Goal: Task Accomplishment & Management: Manage account settings

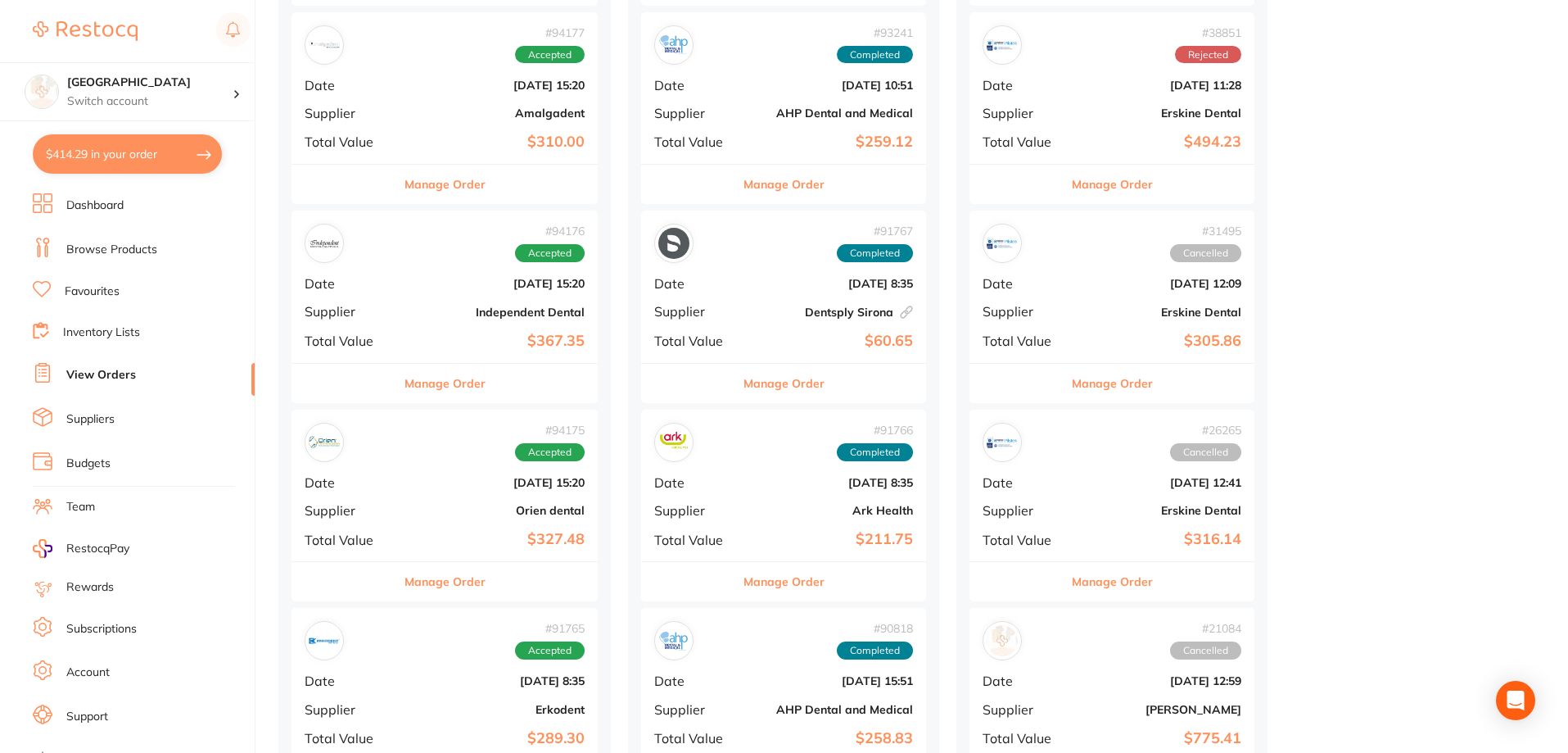
scroll to position [614, 0]
click at [90, 378] on link "View Orders" at bounding box center [101, 374] width 69 height 17
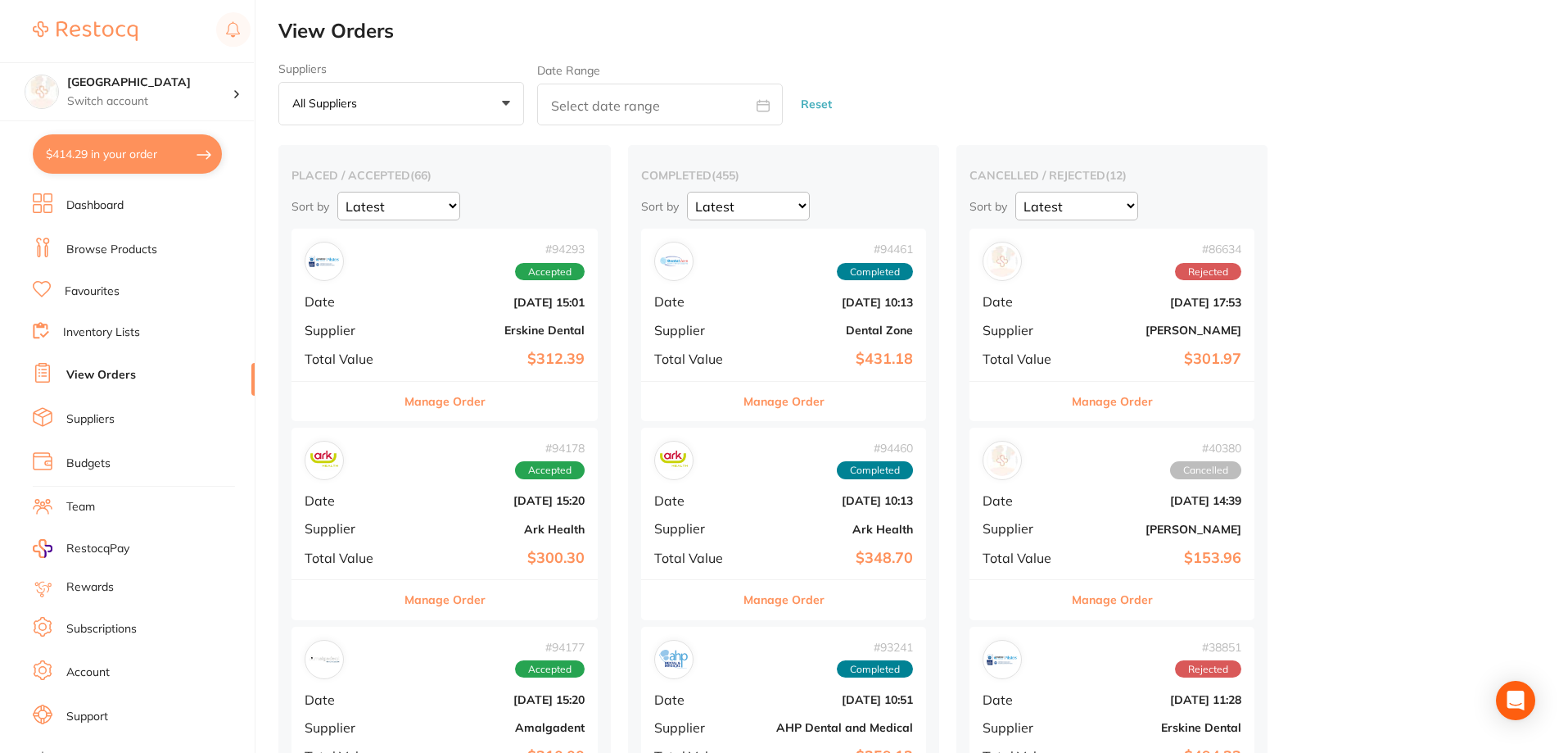
click at [807, 355] on b "$431.18" at bounding box center [831, 360] width 164 height 17
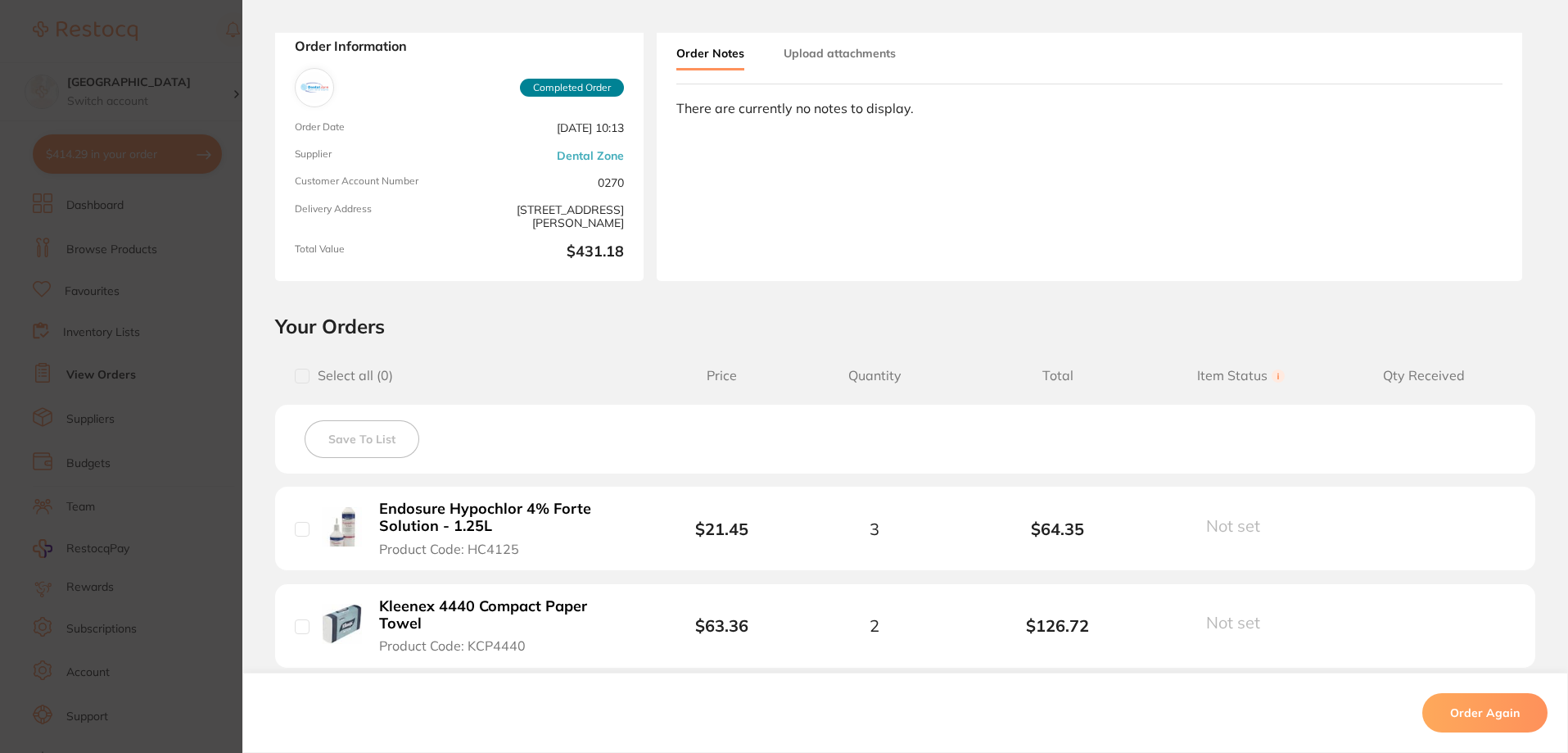
scroll to position [348, 0]
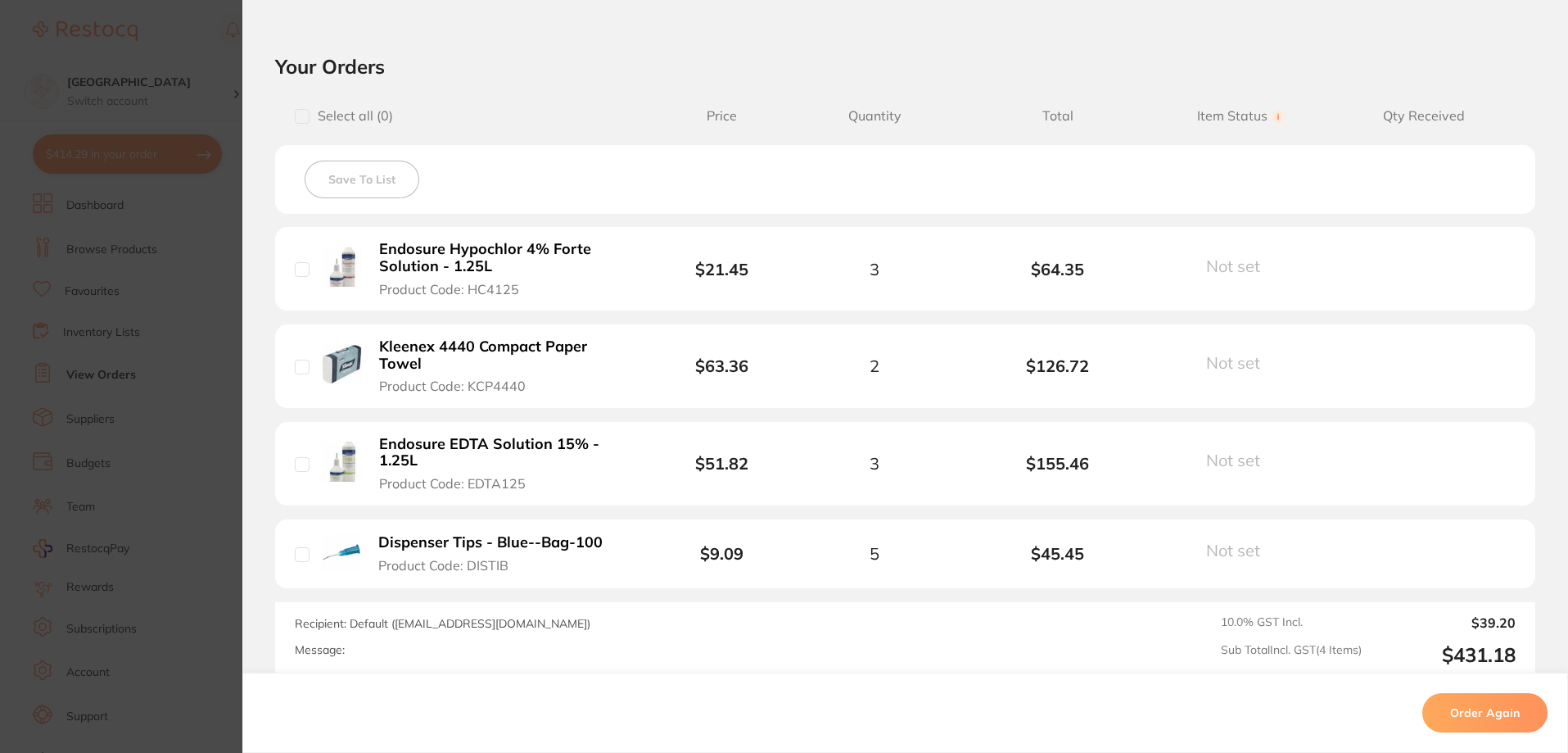
click at [298, 265] on input "checkbox" at bounding box center [301, 269] width 15 height 15
drag, startPoint x: 873, startPoint y: 259, endPoint x: 845, endPoint y: 263, distance: 28.3
click at [845, 263] on div "3" at bounding box center [873, 269] width 183 height 19
click at [958, 180] on div "Save To List" at bounding box center [905, 179] width 1260 height 69
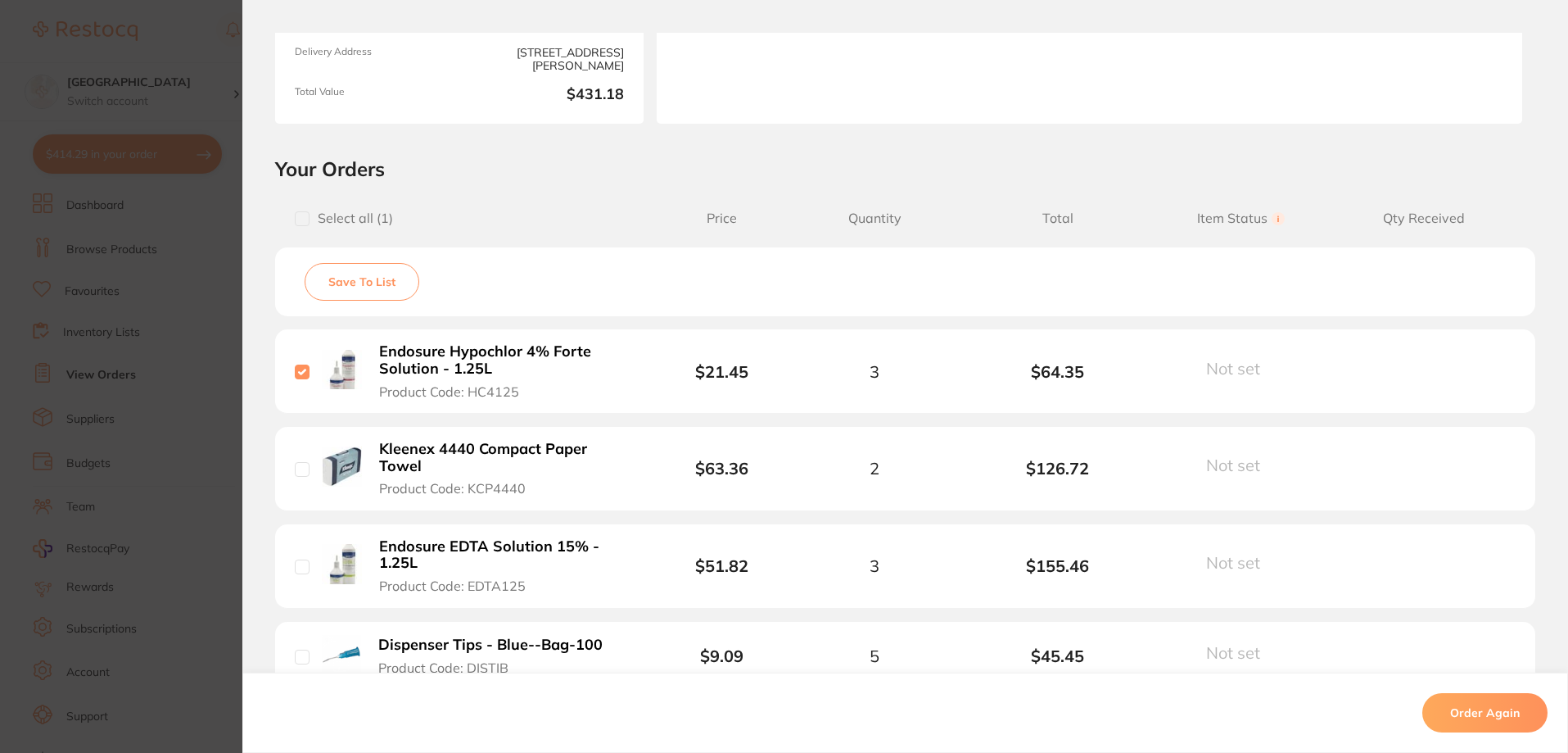
click at [295, 373] on input "checkbox" at bounding box center [301, 372] width 15 height 15
checkbox input "false"
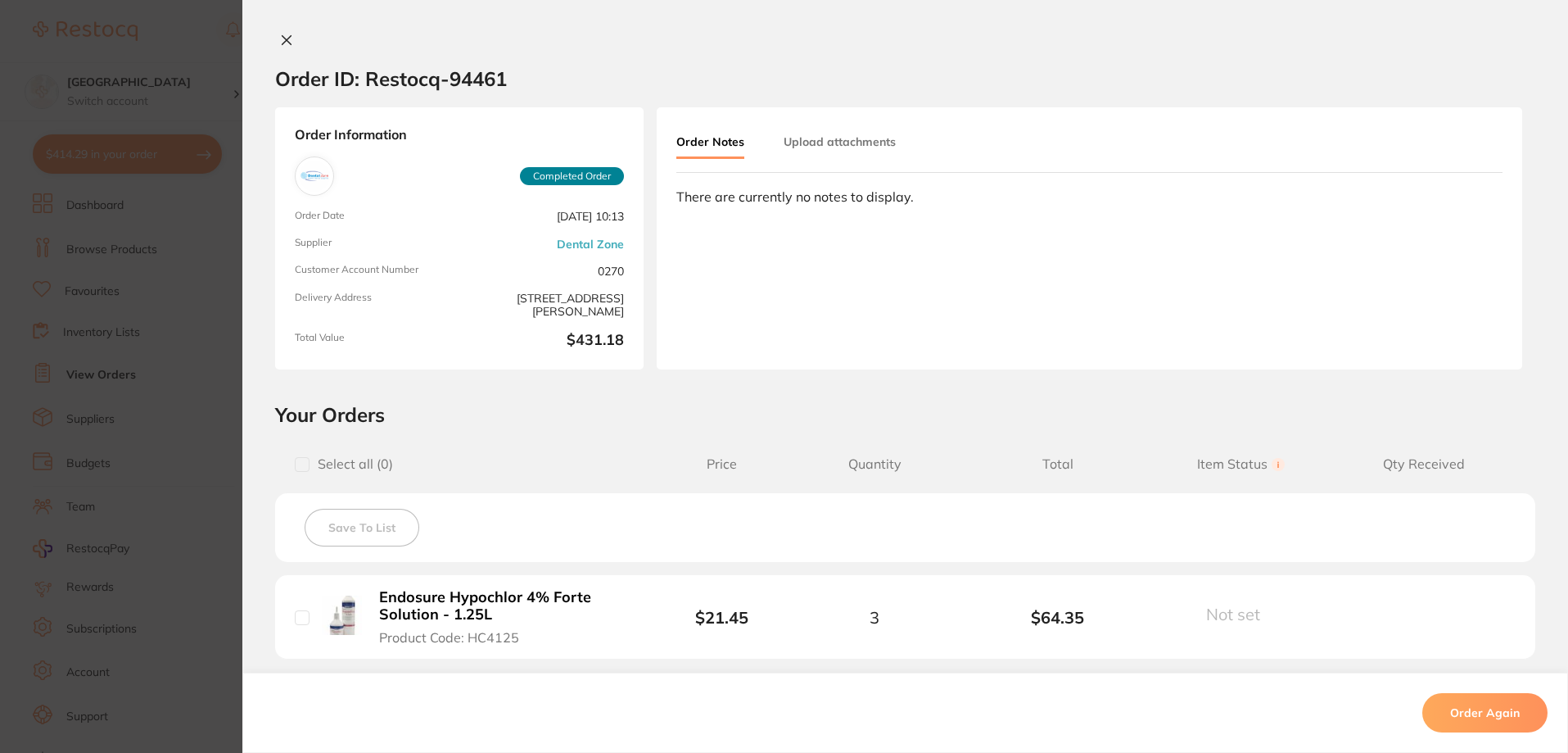
scroll to position [573, 0]
click at [280, 35] on icon at bounding box center [286, 40] width 13 height 13
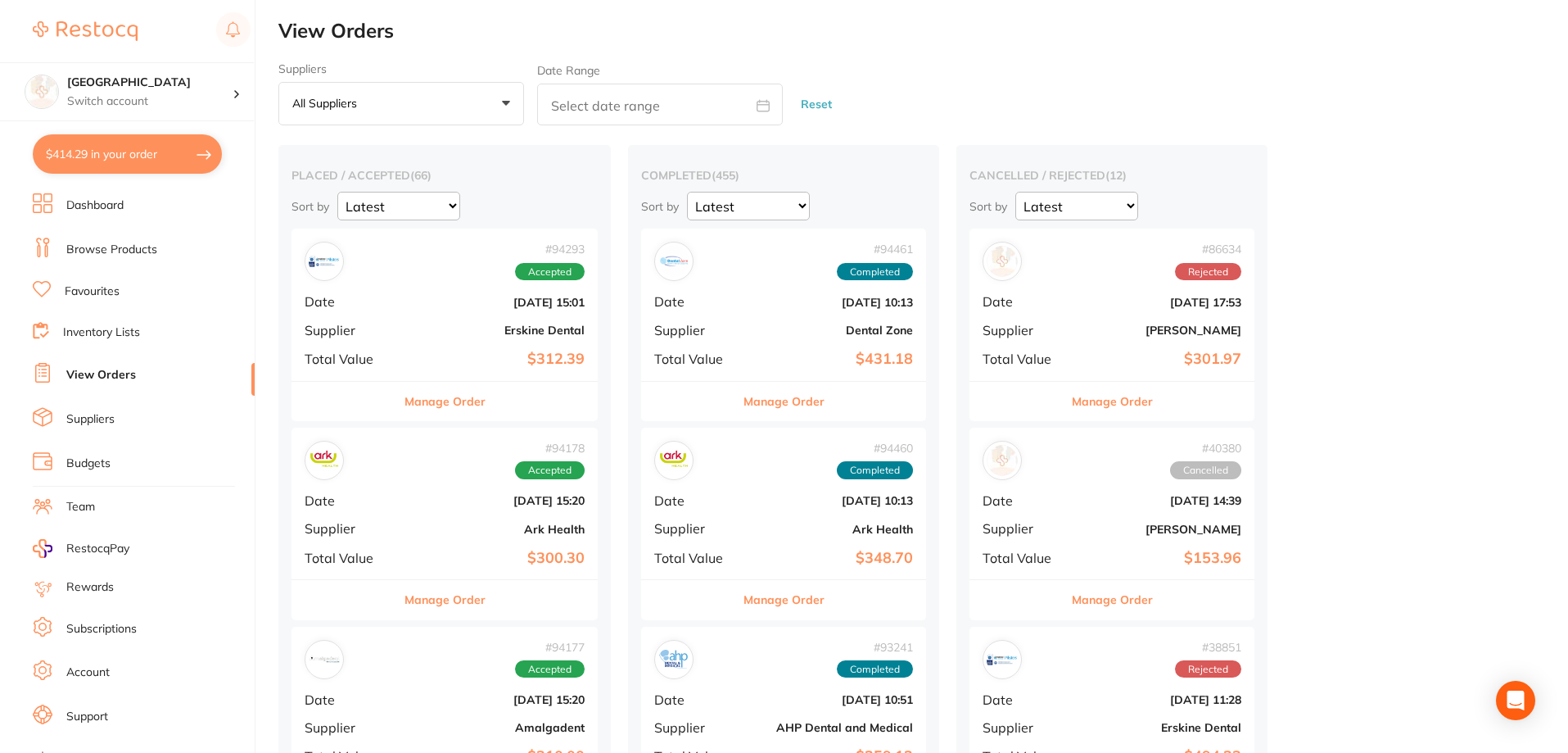
click at [54, 156] on button "$414.29 in your order" at bounding box center [128, 154] width 189 height 39
checkbox input "true"
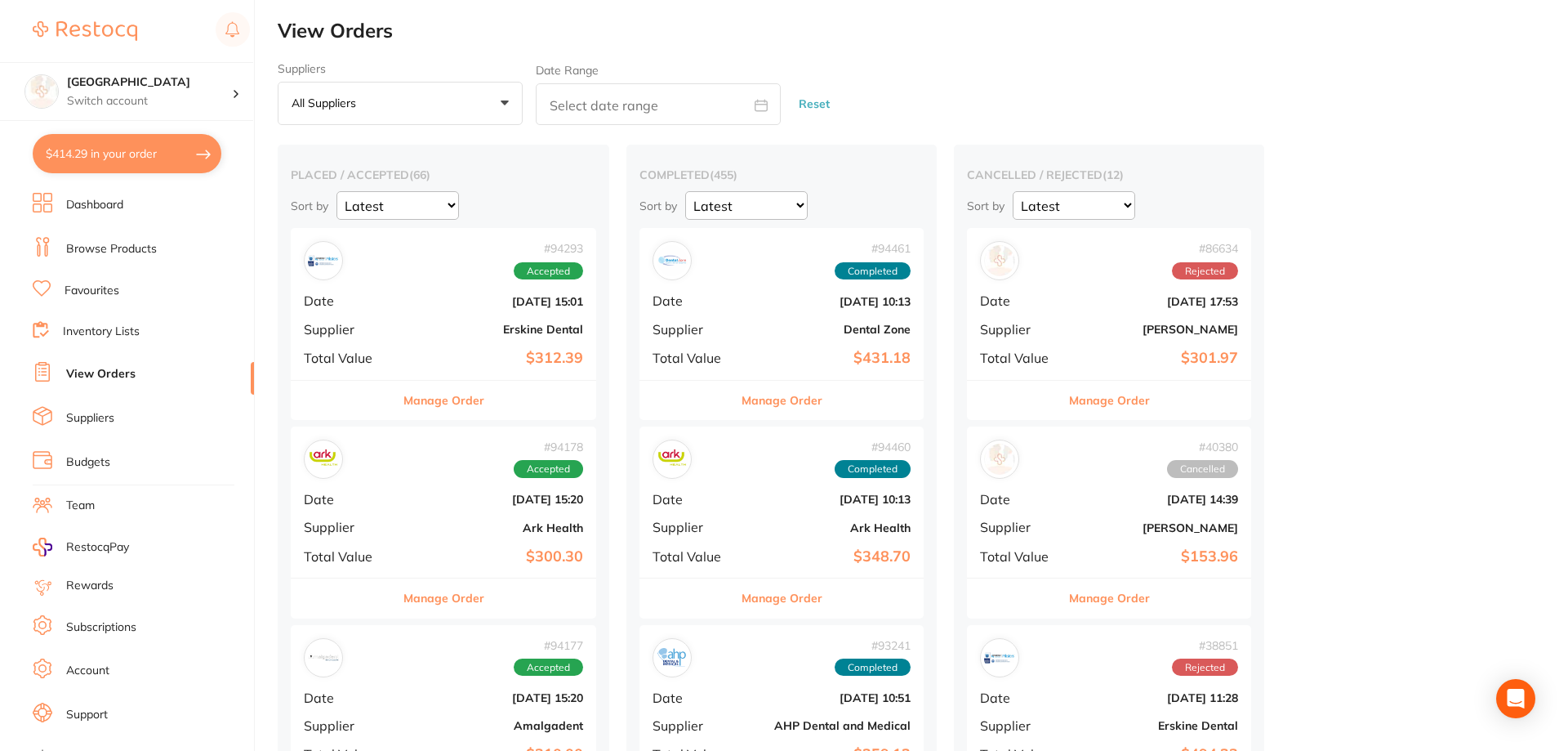
checkbox input "true"
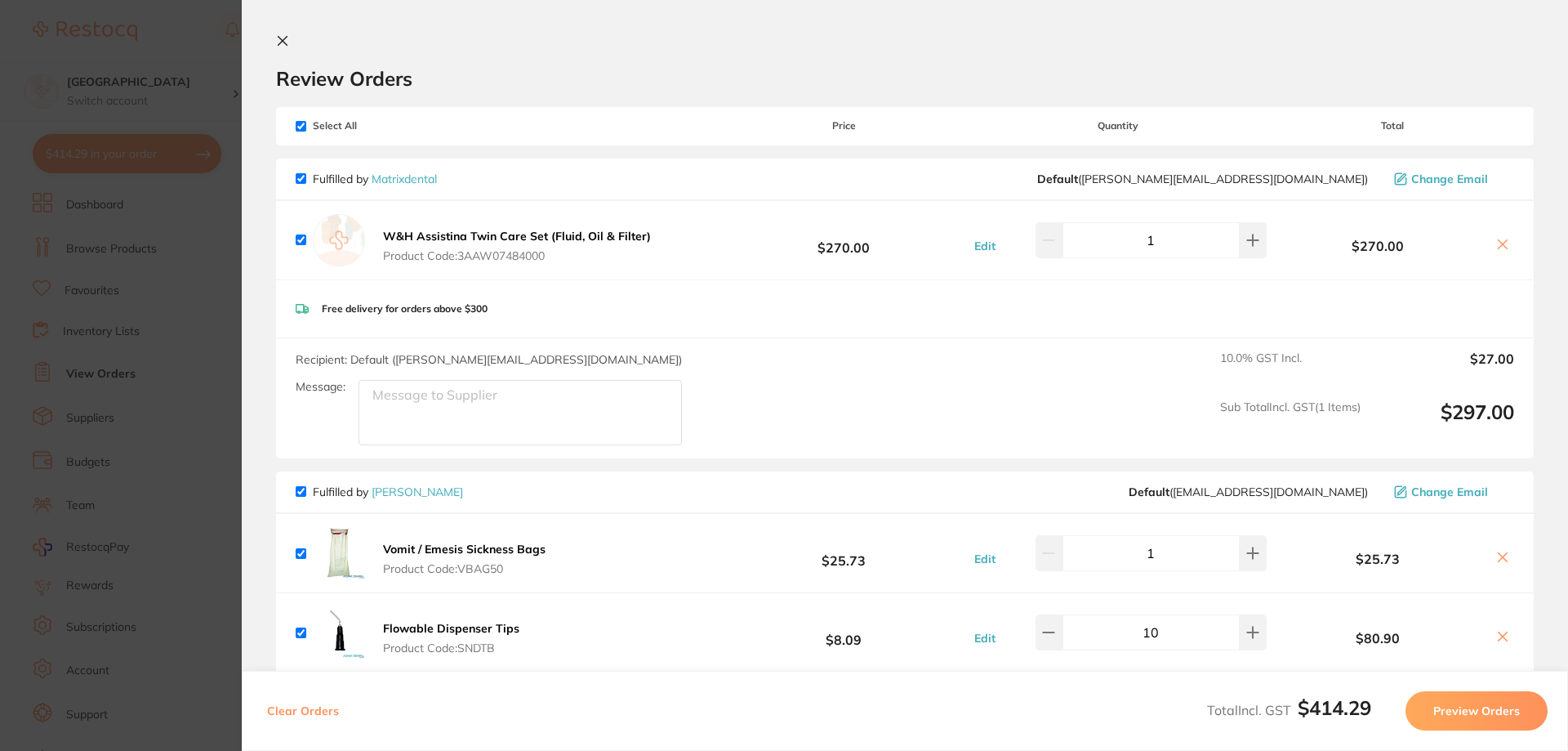
click at [277, 43] on icon at bounding box center [282, 41] width 13 height 13
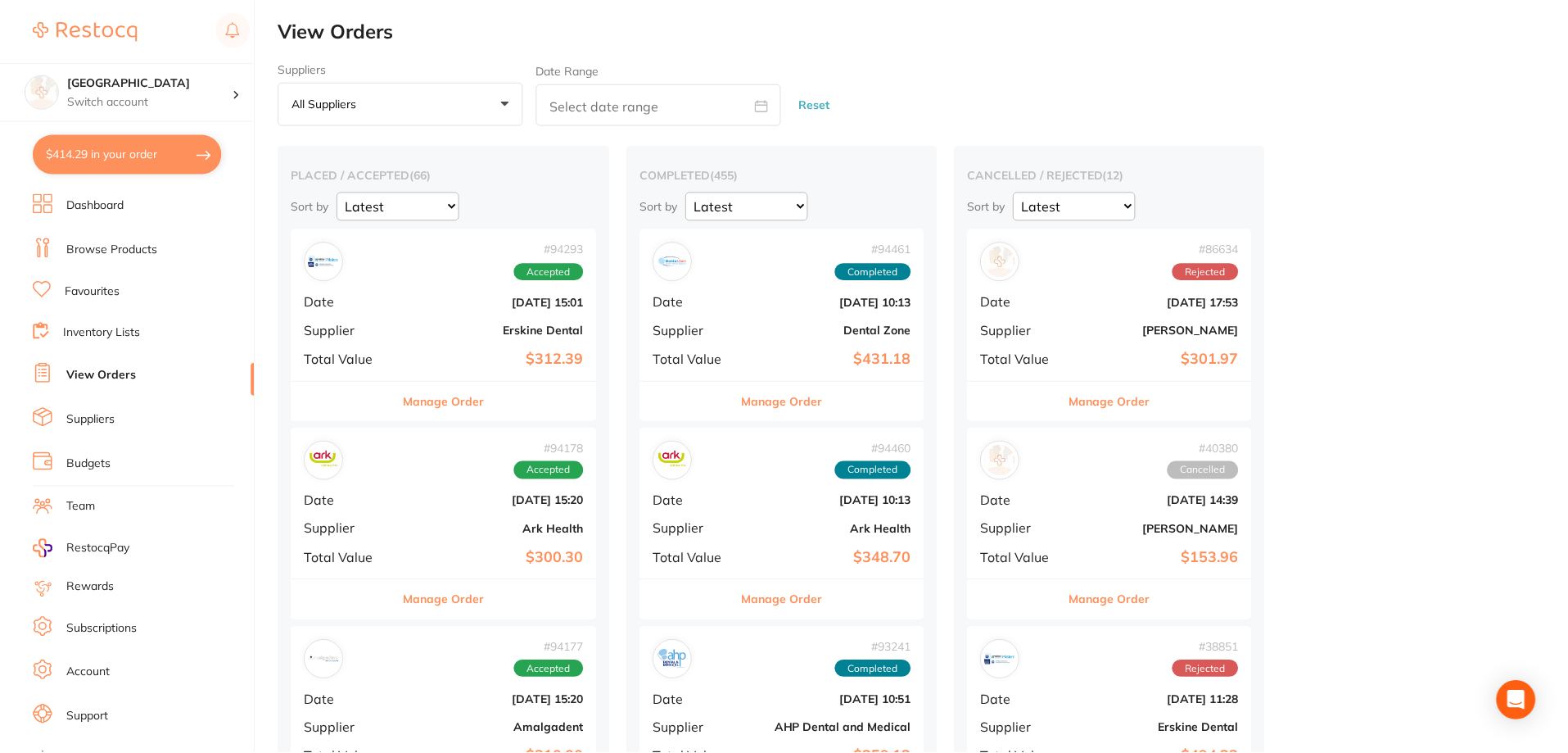
scroll to position [3, 0]
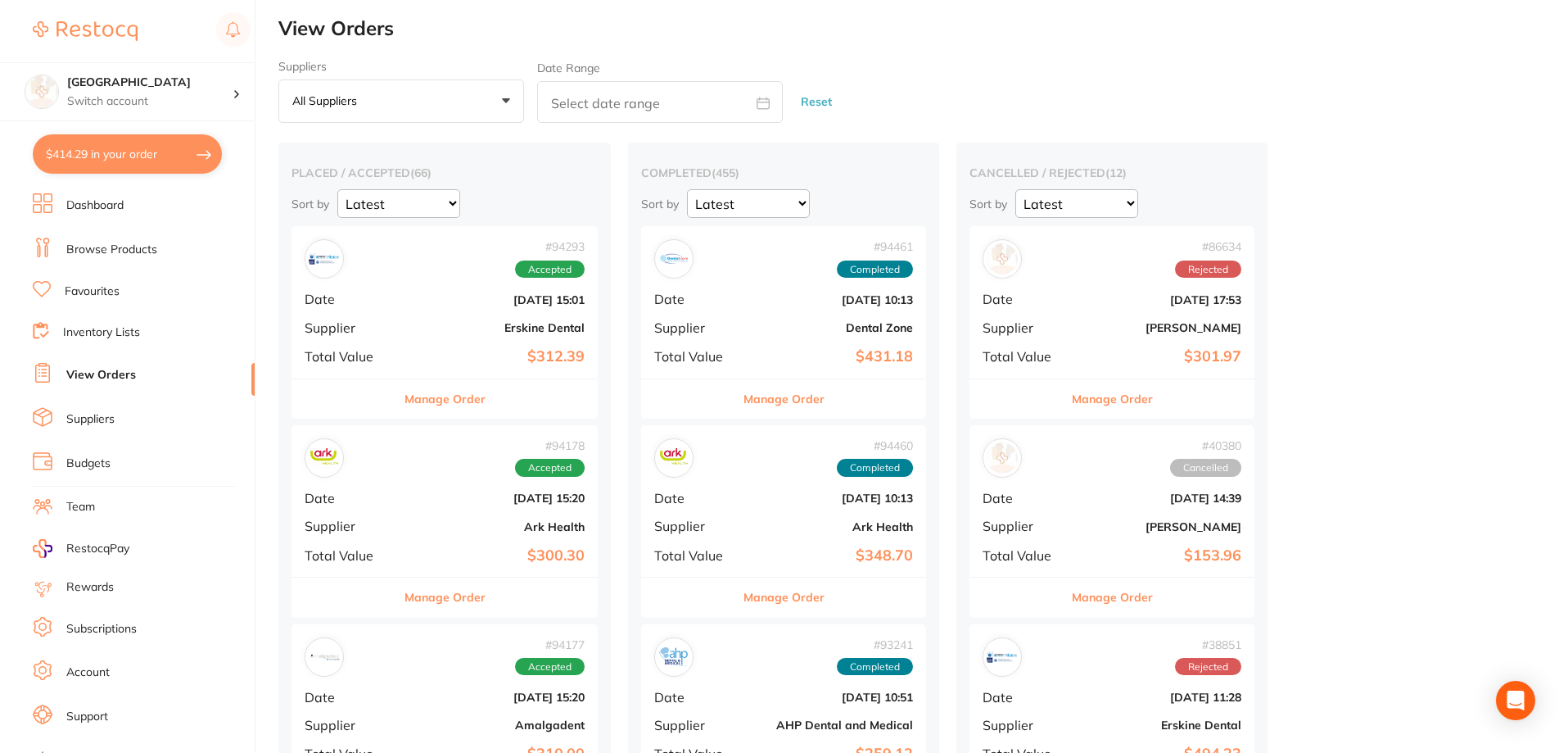
click at [91, 150] on button "$414.29 in your order" at bounding box center [128, 154] width 189 height 39
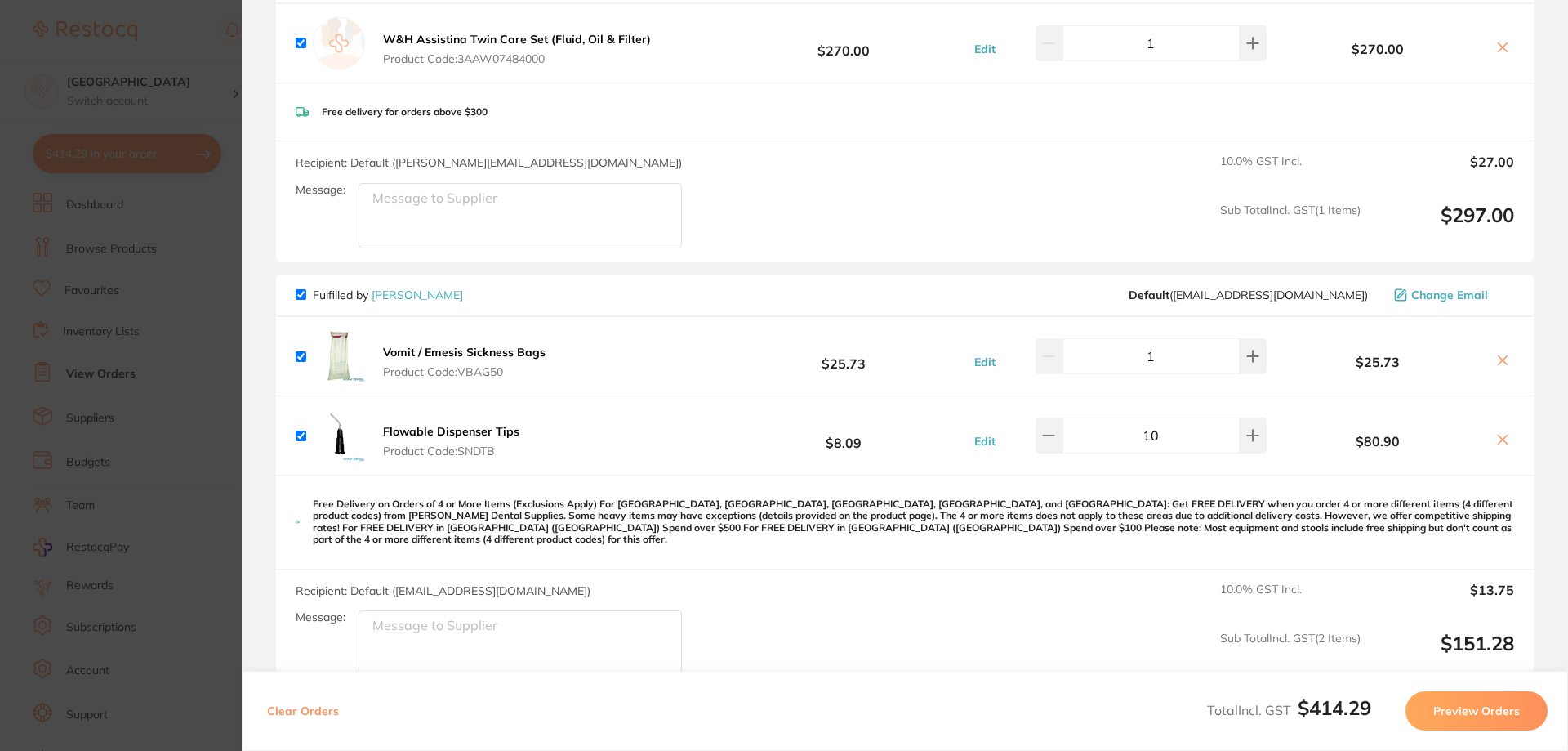
scroll to position [0, 0]
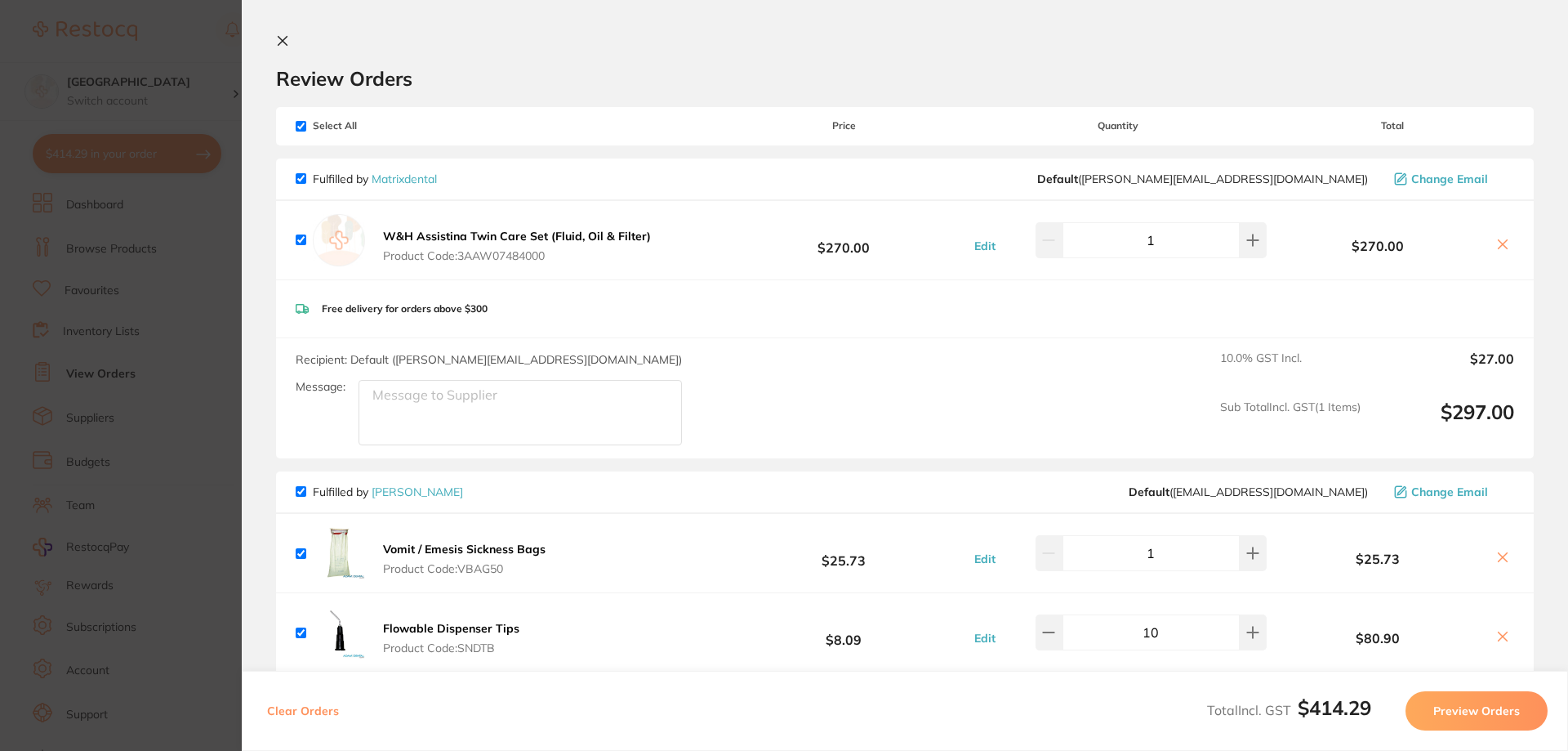
click at [278, 40] on icon at bounding box center [282, 41] width 13 height 13
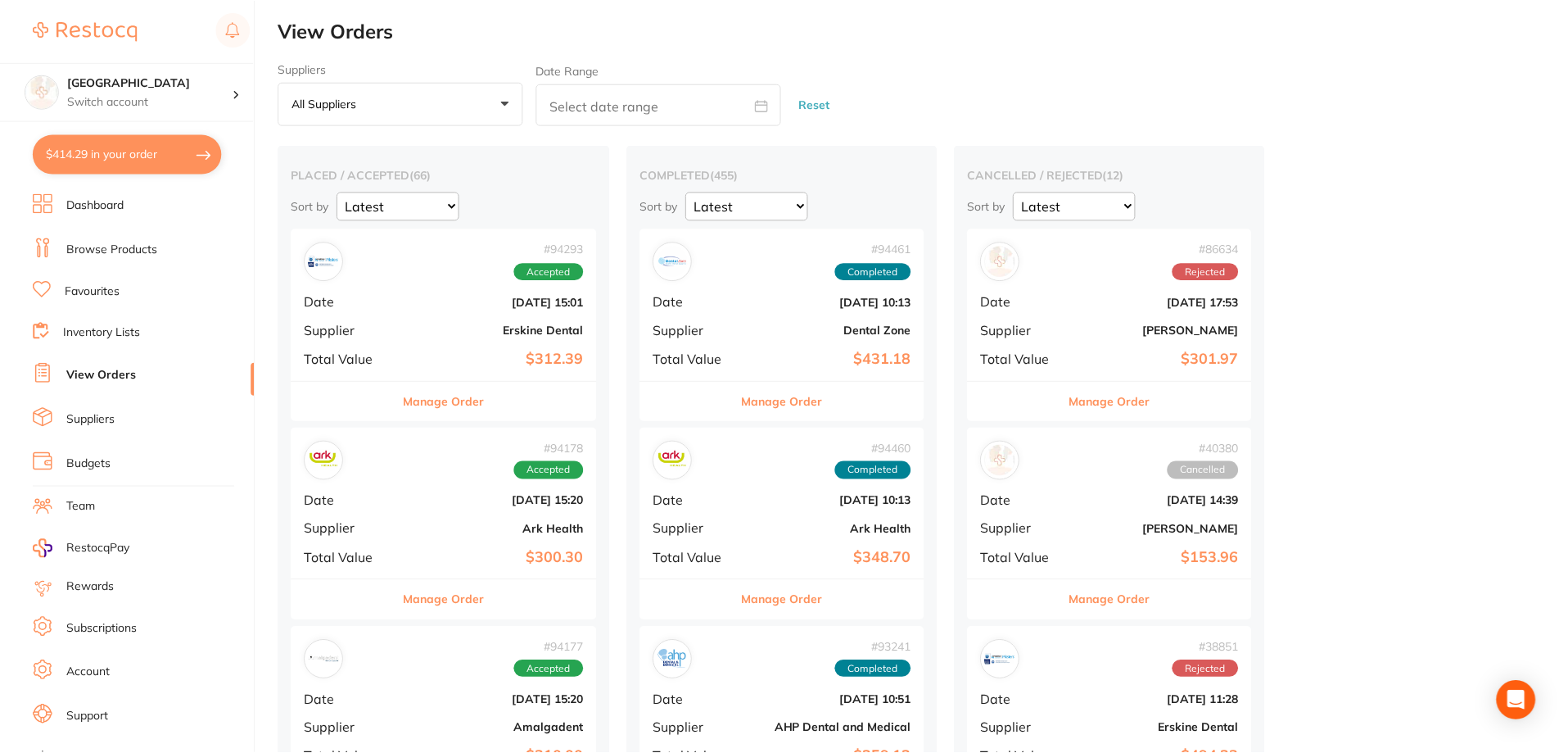
scroll to position [3, 0]
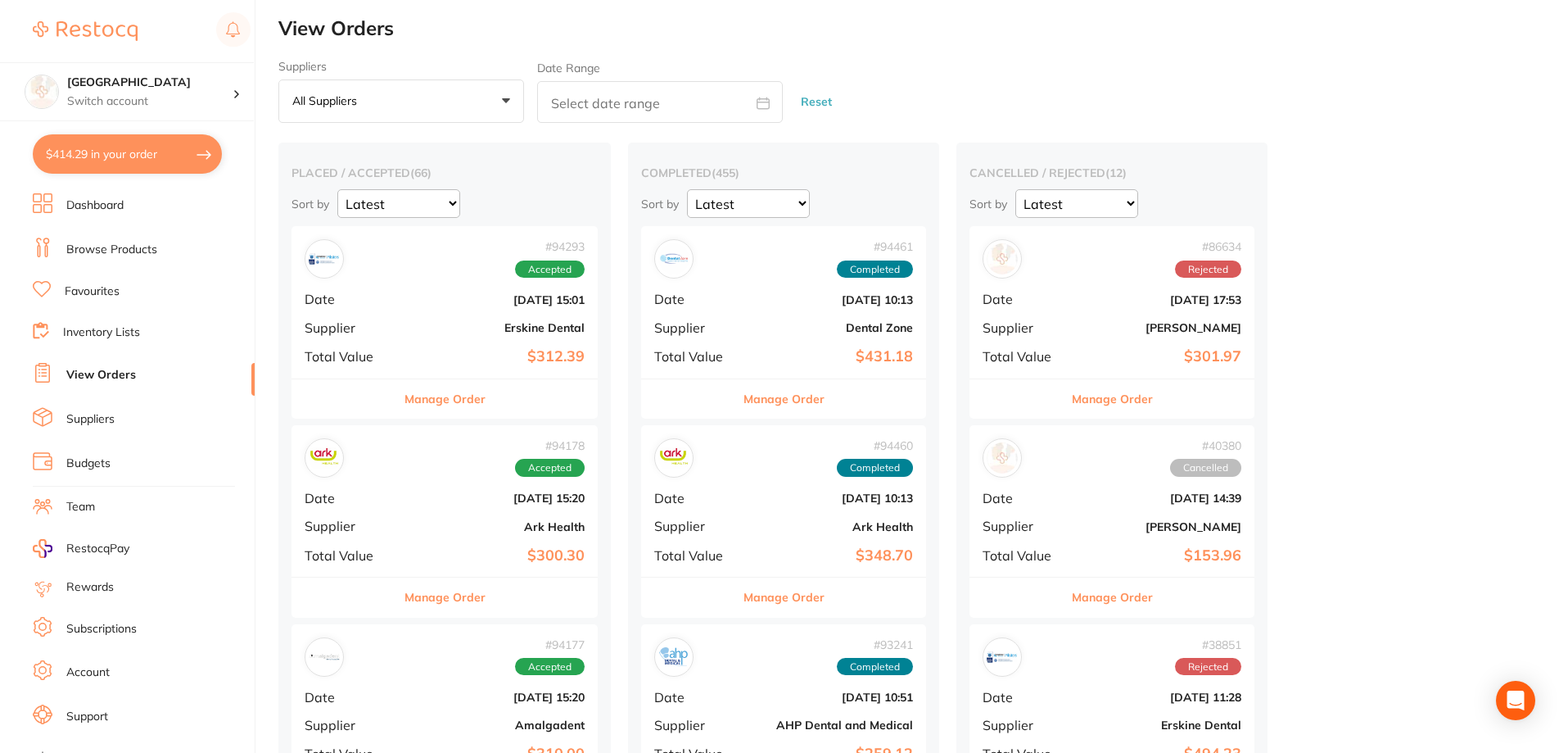
click at [96, 149] on button "$414.29 in your order" at bounding box center [128, 154] width 189 height 39
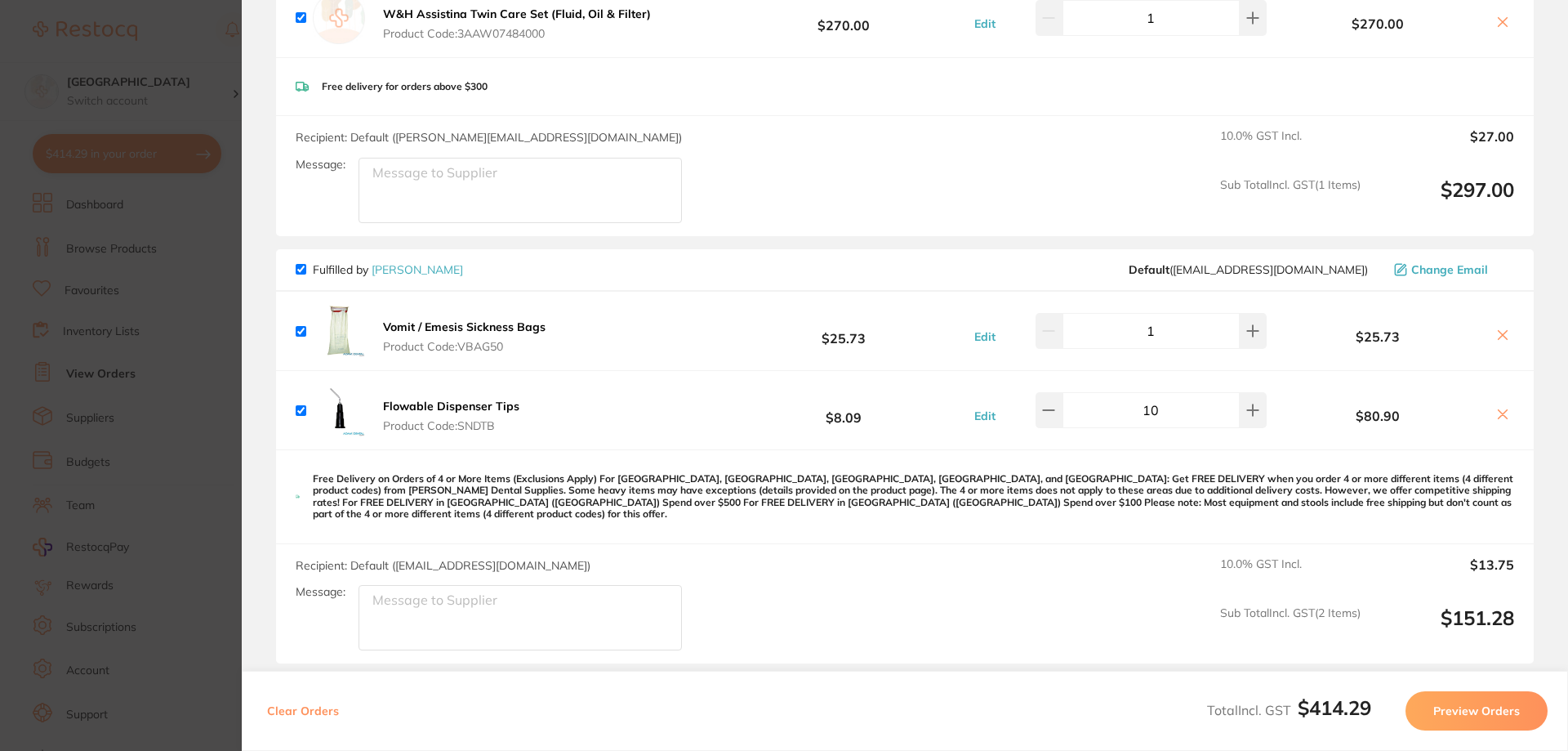
scroll to position [0, 0]
